Goal: Task Accomplishment & Management: Use online tool/utility

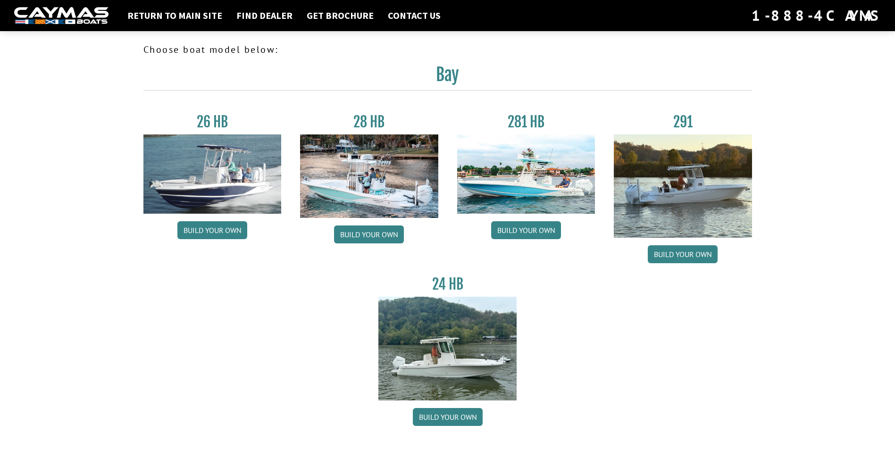
click at [498, 196] on img at bounding box center [526, 173] width 138 height 79
click at [514, 236] on link "Build your own" at bounding box center [526, 230] width 70 height 18
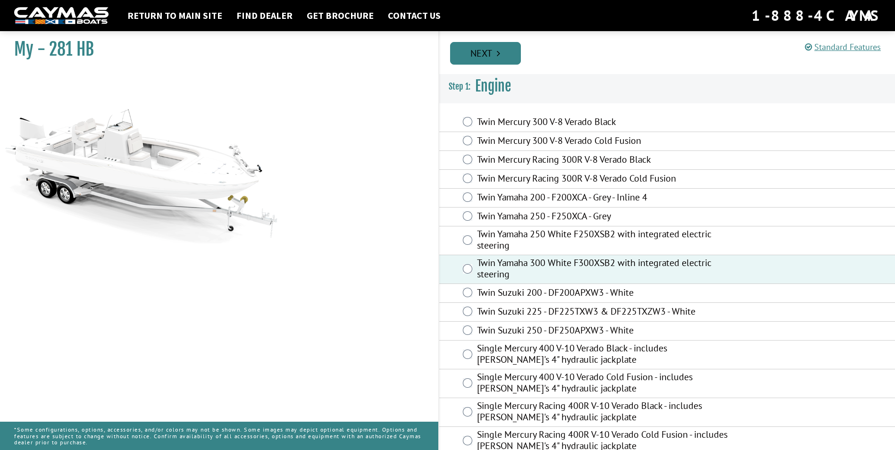
click at [492, 63] on link "Next" at bounding box center [485, 53] width 71 height 23
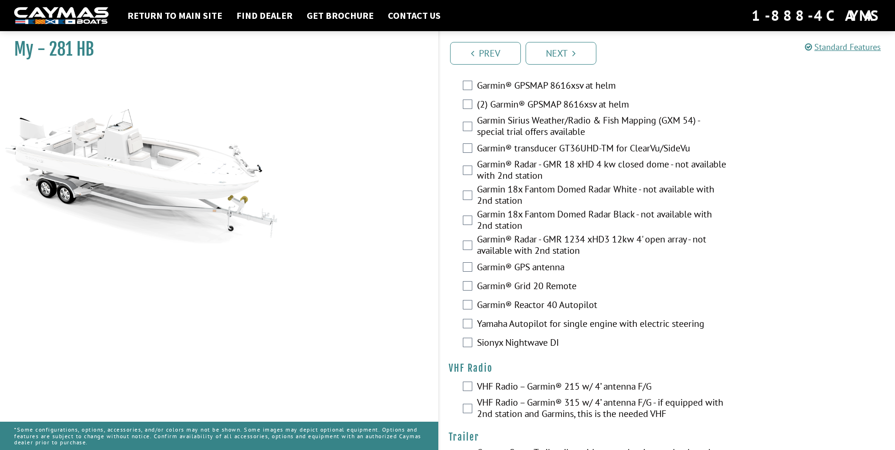
scroll to position [2581, 0]
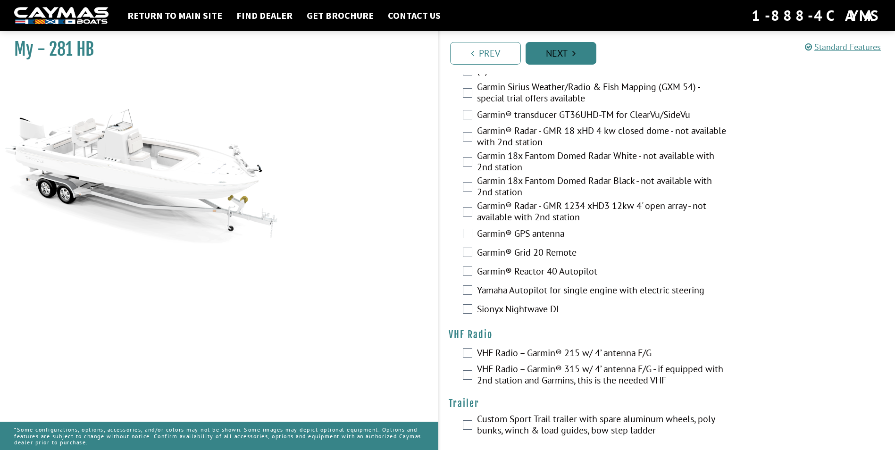
click at [560, 50] on link "Next" at bounding box center [561, 53] width 71 height 23
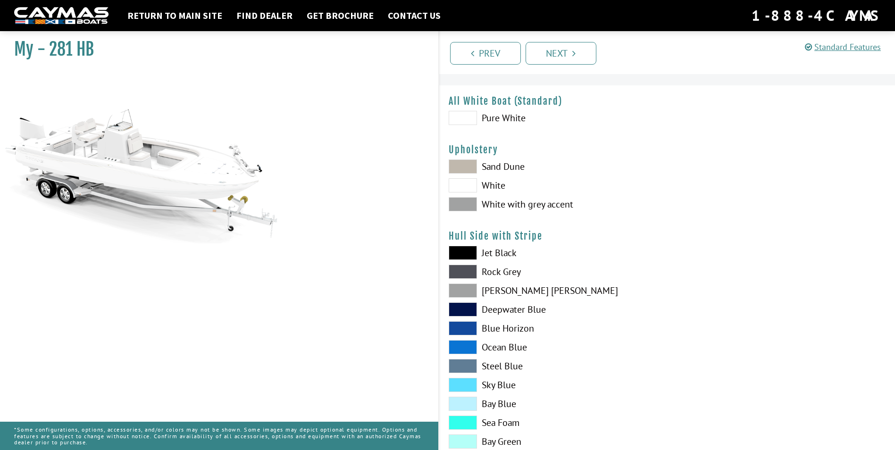
scroll to position [0, 0]
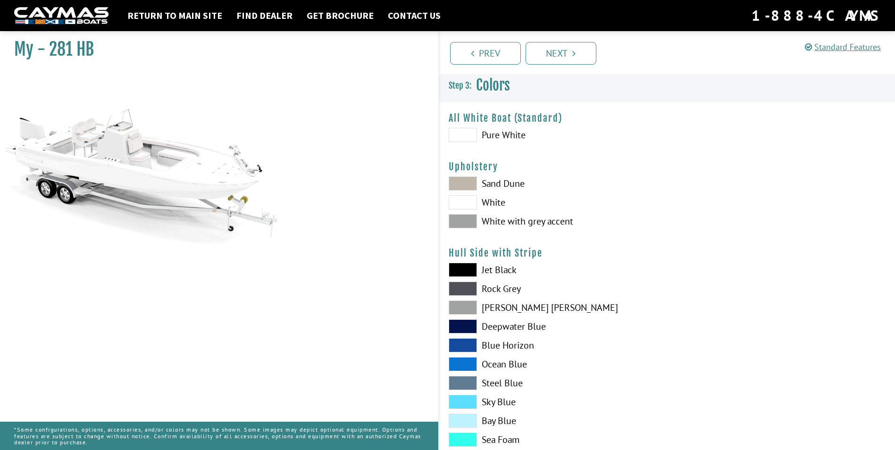
click at [460, 184] on span at bounding box center [463, 183] width 28 height 14
click at [465, 184] on span at bounding box center [463, 183] width 28 height 14
click at [465, 218] on span at bounding box center [463, 221] width 28 height 14
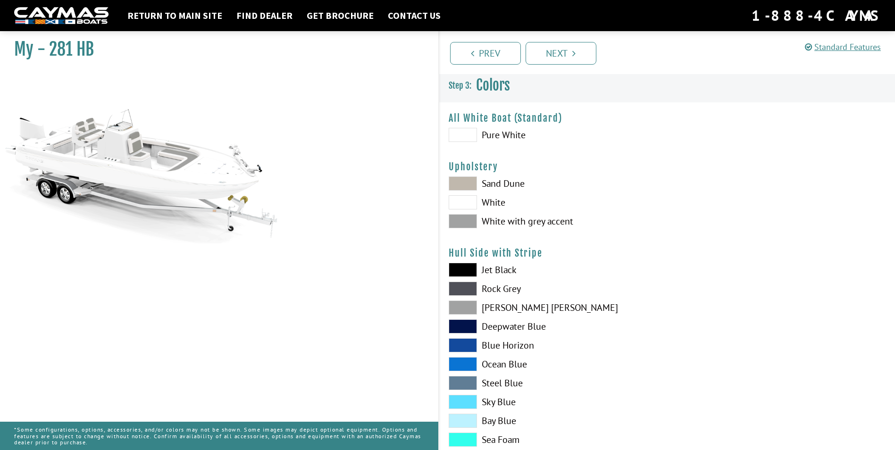
click at [465, 218] on span at bounding box center [463, 221] width 28 height 14
click at [462, 265] on span at bounding box center [463, 270] width 28 height 14
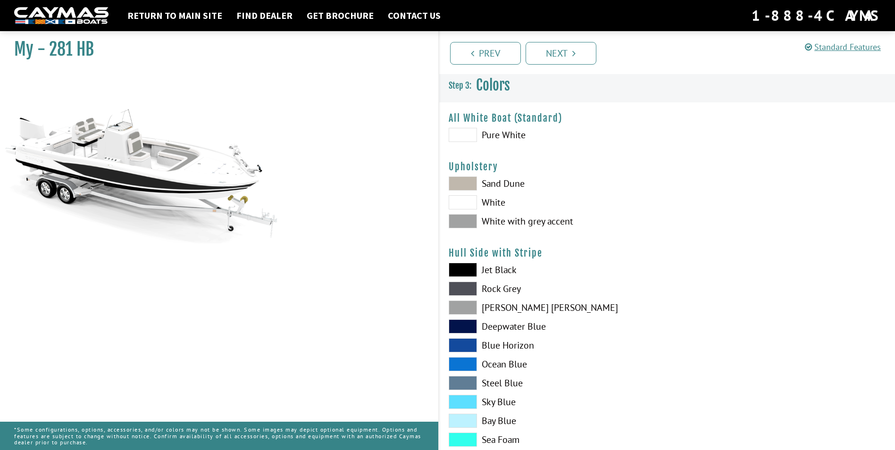
click at [463, 269] on span at bounding box center [463, 270] width 28 height 14
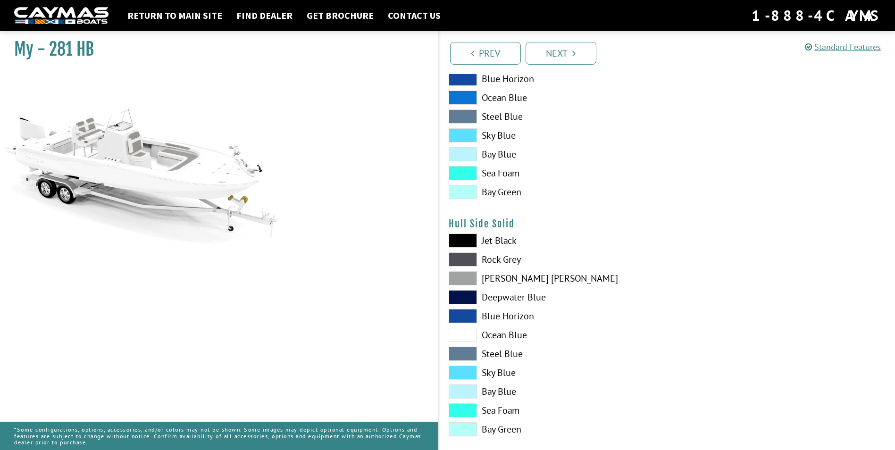
scroll to position [283, 0]
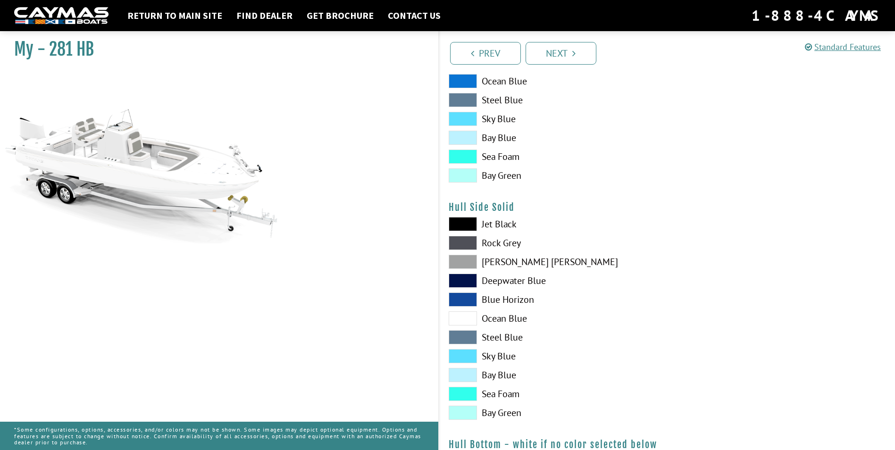
click at [469, 225] on span at bounding box center [463, 224] width 28 height 14
click at [461, 260] on span at bounding box center [463, 262] width 28 height 14
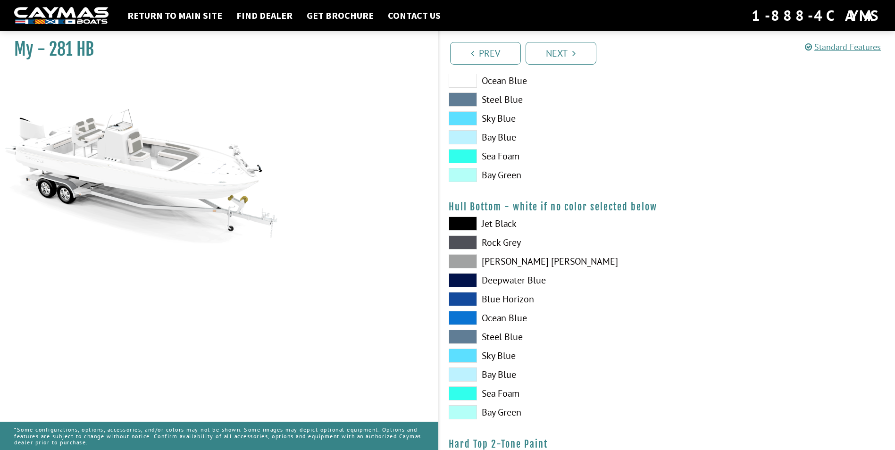
scroll to position [519, 0]
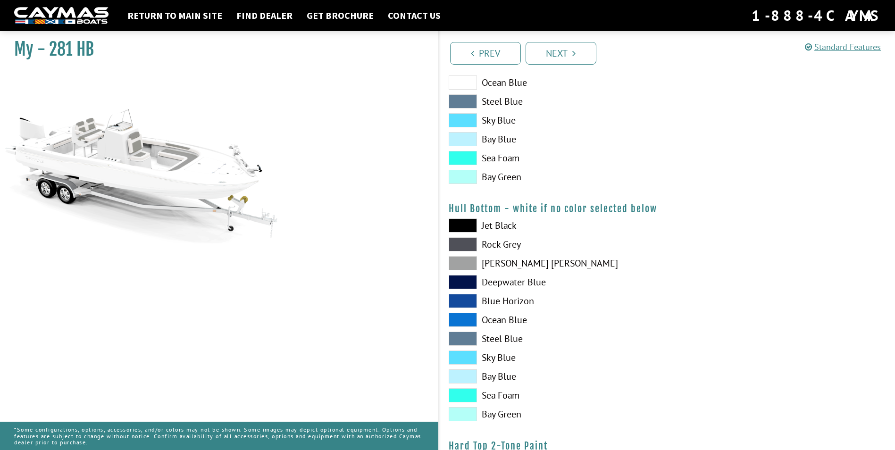
click at [465, 219] on span at bounding box center [463, 225] width 28 height 14
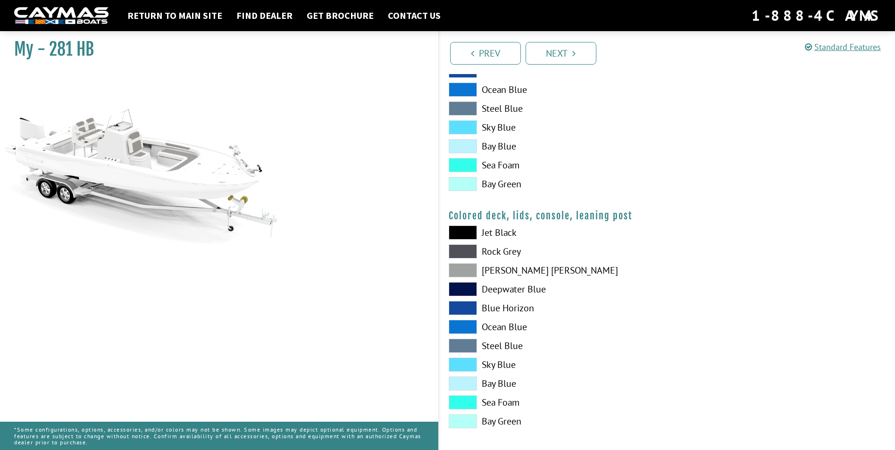
scroll to position [993, 0]
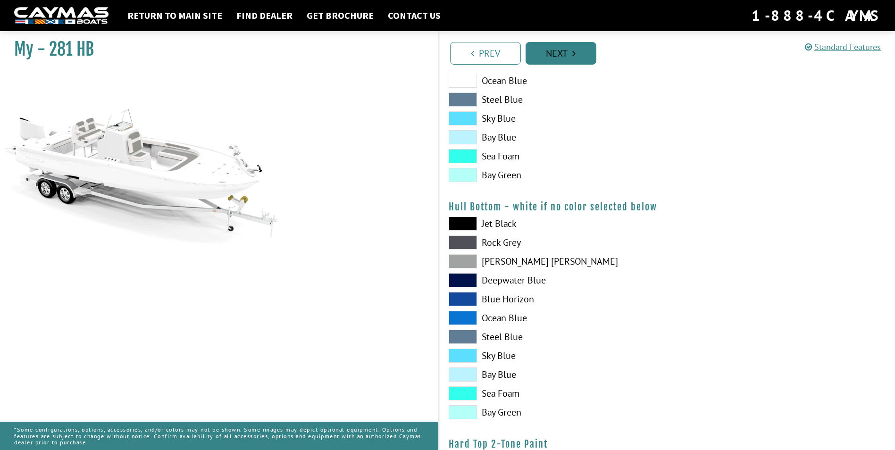
click at [570, 52] on link "Next" at bounding box center [561, 53] width 71 height 23
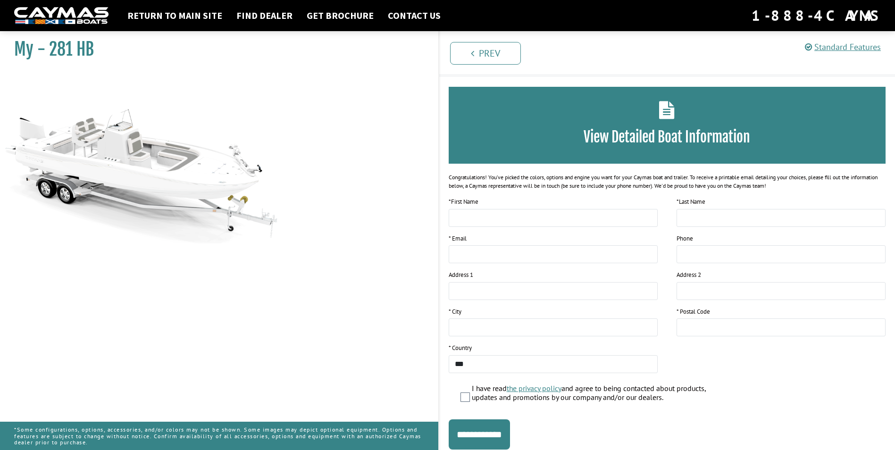
scroll to position [0, 0]
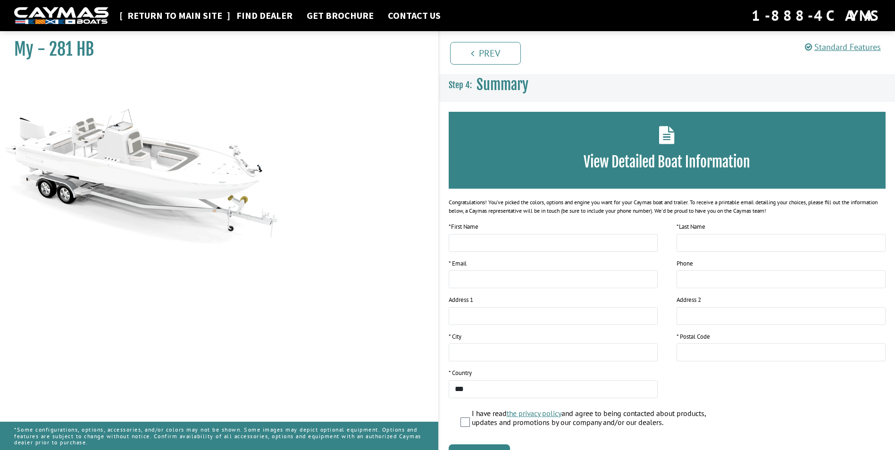
click at [179, 14] on link "Return to main site" at bounding box center [175, 15] width 104 height 12
